Goal: Task Accomplishment & Management: Complete application form

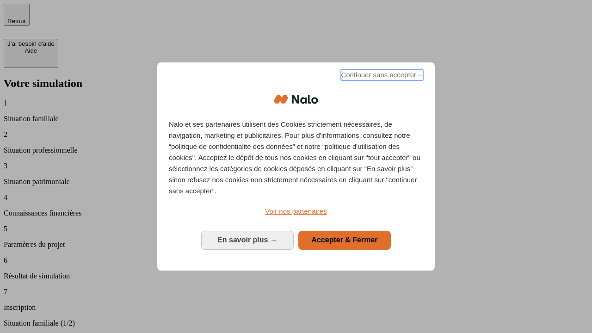
click at [381, 76] on span "Continuer sans accepter →" at bounding box center [382, 74] width 82 height 11
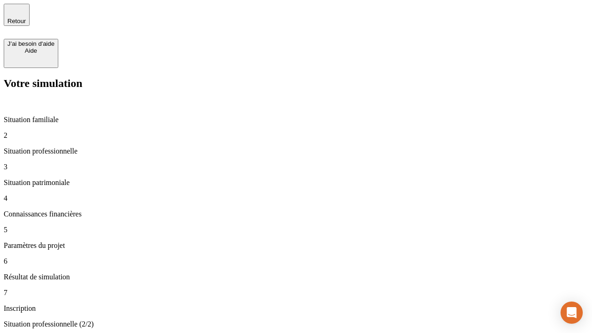
type input "30 000"
type input "40 000"
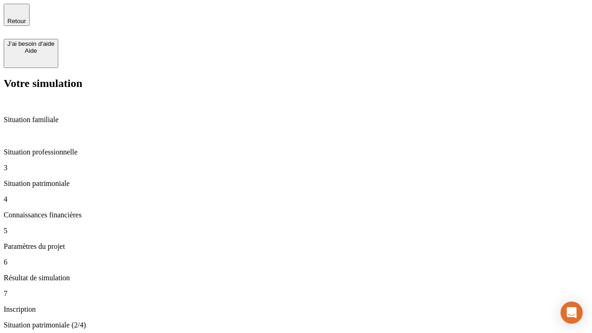
type input "1 100"
type input "20"
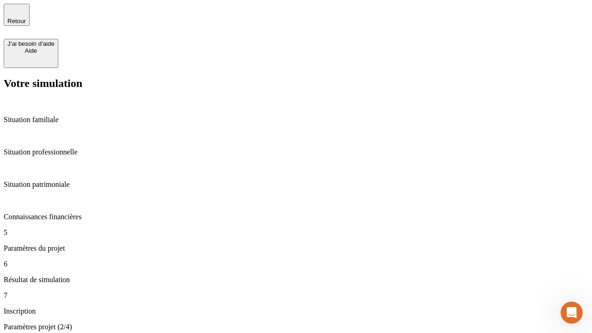
type input "40"
type input "50 000"
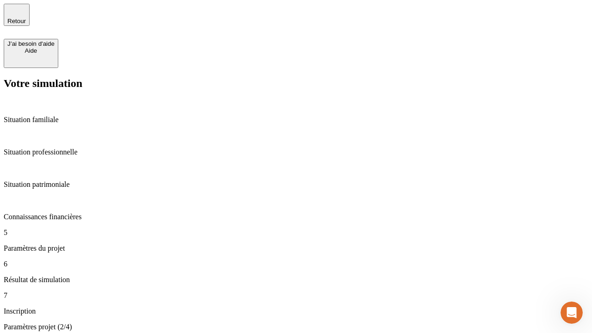
type input "640"
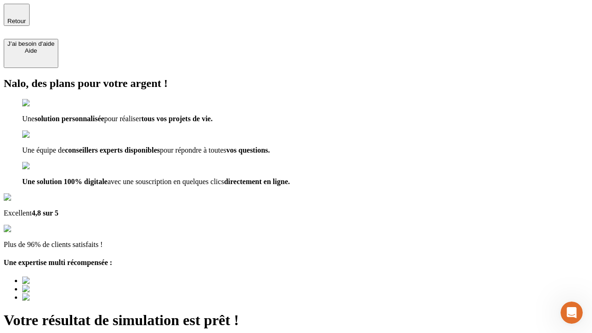
type input "[EMAIL_ADDRESS][DOMAIN_NAME]"
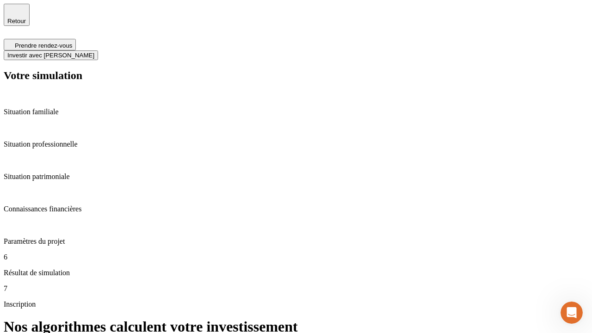
scroll to position [4, 0]
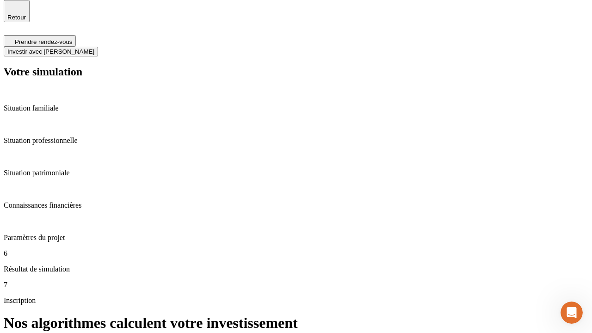
click at [94, 48] on span "Investir avec [PERSON_NAME]" at bounding box center [50, 51] width 87 height 7
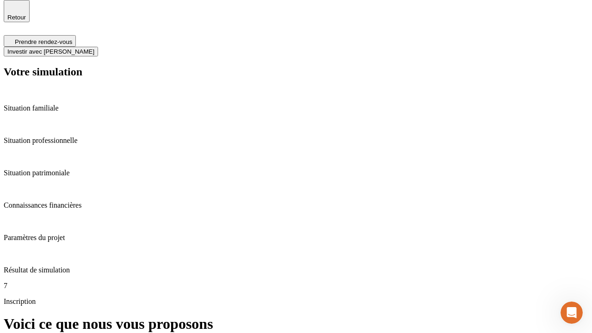
scroll to position [0, 0]
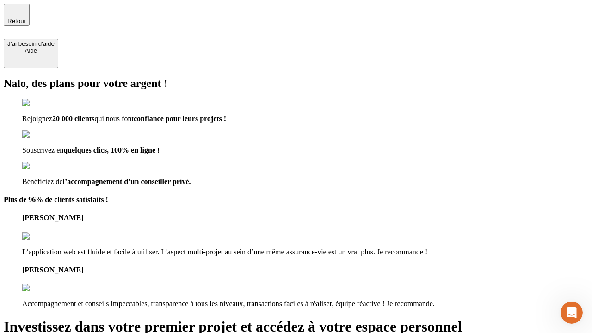
type input "[PERSON_NAME][EMAIL_ADDRESS][DOMAIN_NAME]"
